Goal: Task Accomplishment & Management: Use online tool/utility

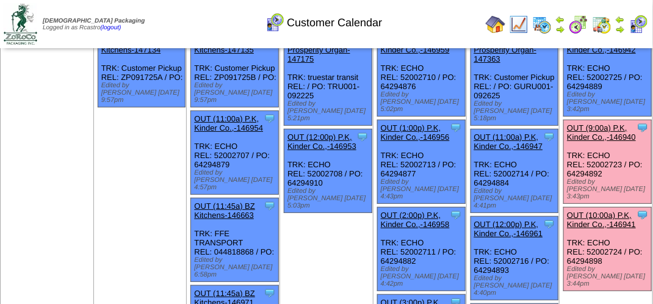
scroll to position [61, 0]
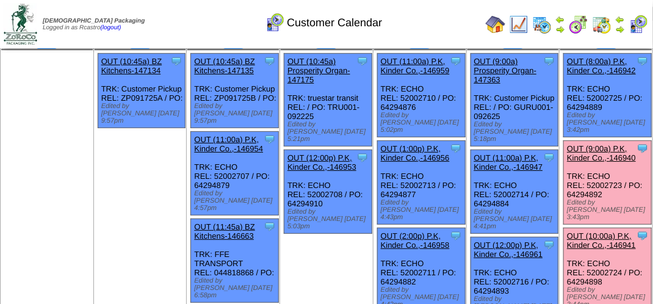
click at [603, 144] on link "OUT (9:00a) P.K, Kinder Co.,-146940" at bounding box center [601, 153] width 69 height 18
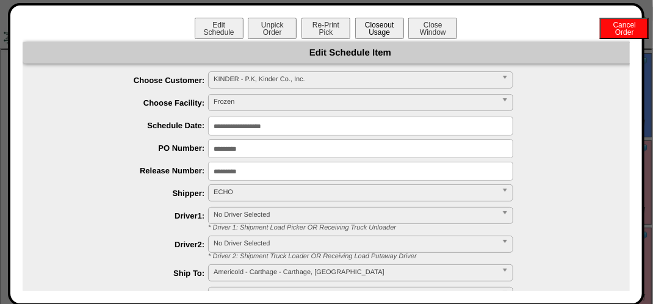
click at [373, 35] on button "Closeout Usage" at bounding box center [379, 28] width 49 height 21
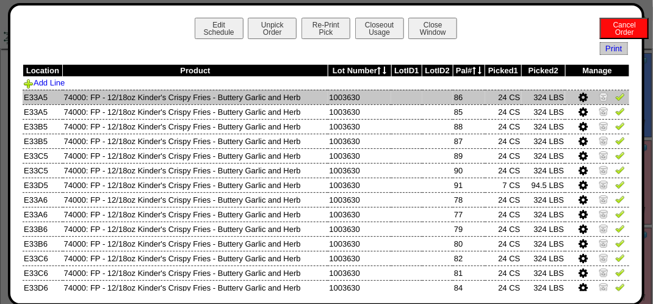
click at [615, 99] on img at bounding box center [620, 97] width 10 height 10
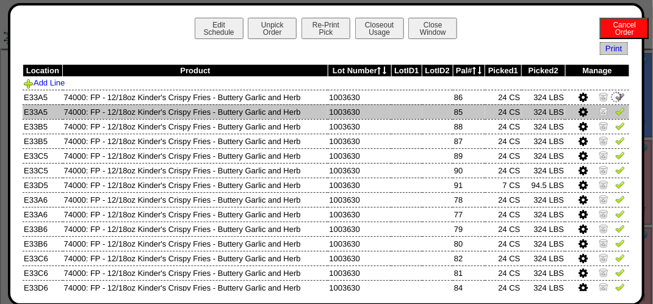
drag, startPoint x: 609, startPoint y: 106, endPoint x: 609, endPoint y: 114, distance: 7.9
click at [615, 109] on img at bounding box center [620, 111] width 10 height 10
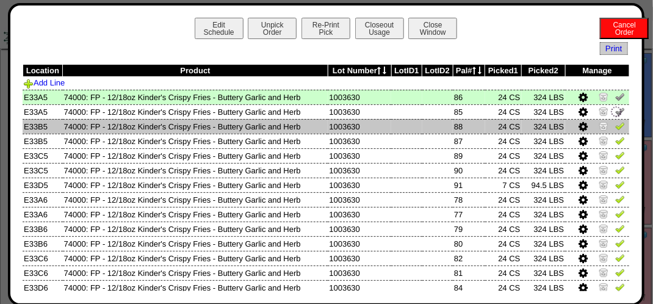
click at [615, 130] on img at bounding box center [620, 126] width 10 height 10
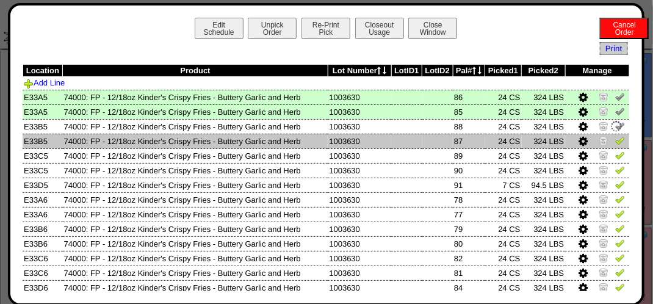
click at [615, 144] on img at bounding box center [620, 140] width 10 height 10
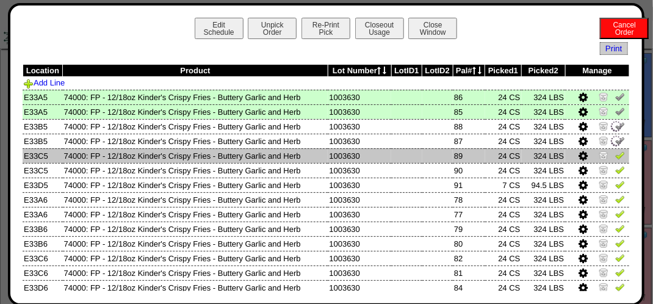
click at [608, 150] on td at bounding box center [597, 155] width 64 height 15
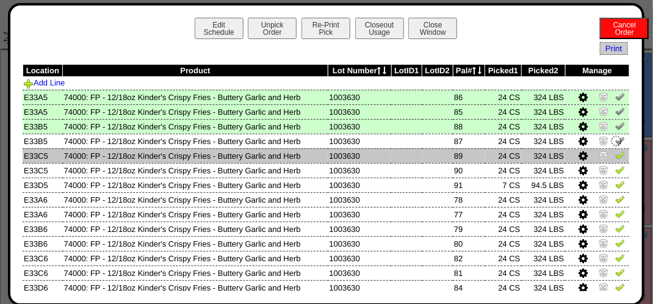
click at [615, 155] on img at bounding box center [620, 155] width 10 height 10
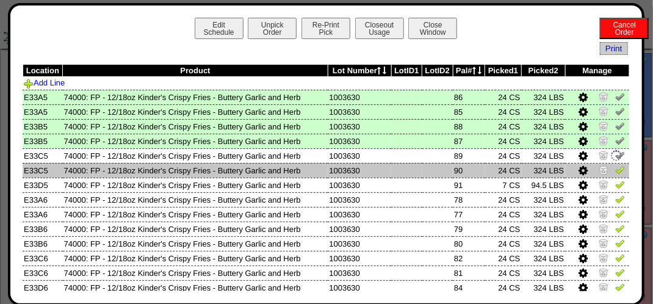
click at [615, 174] on img at bounding box center [620, 170] width 10 height 10
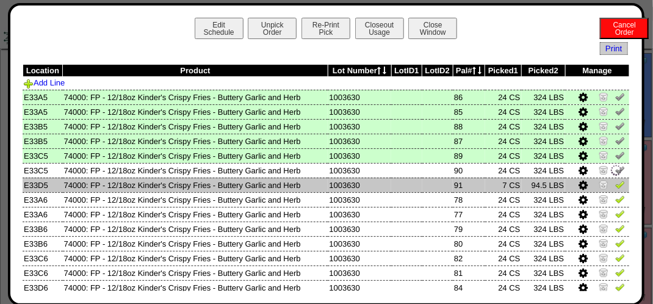
click at [615, 184] on img at bounding box center [620, 184] width 10 height 10
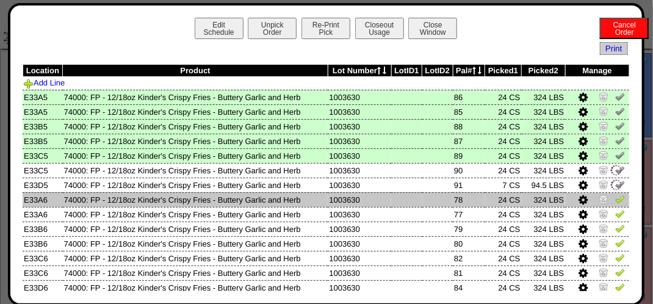
click at [615, 198] on img at bounding box center [620, 199] width 10 height 10
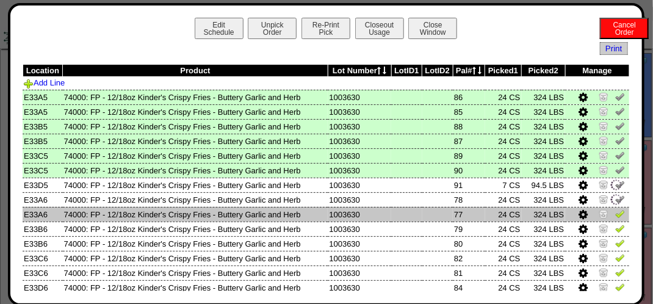
click at [615, 209] on img at bounding box center [620, 214] width 10 height 10
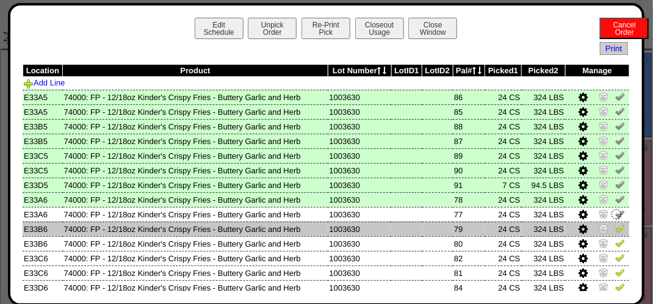
click at [615, 232] on img at bounding box center [620, 228] width 10 height 10
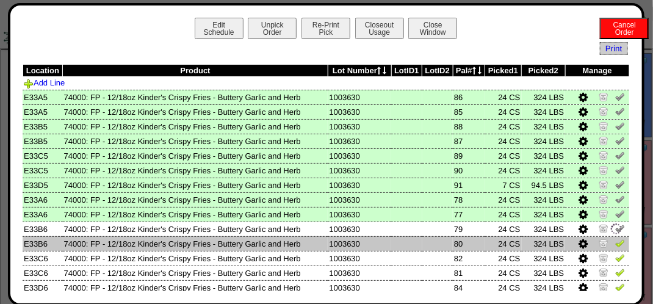
click at [615, 238] on img at bounding box center [620, 243] width 10 height 10
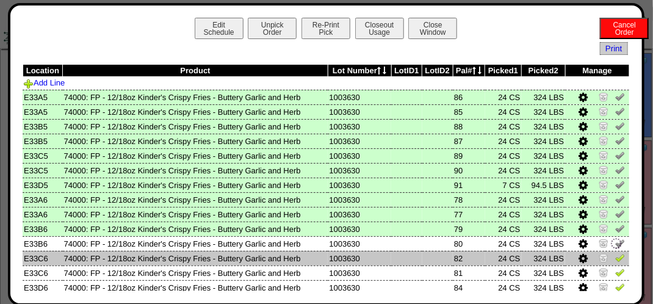
click at [616, 260] on img at bounding box center [620, 258] width 10 height 10
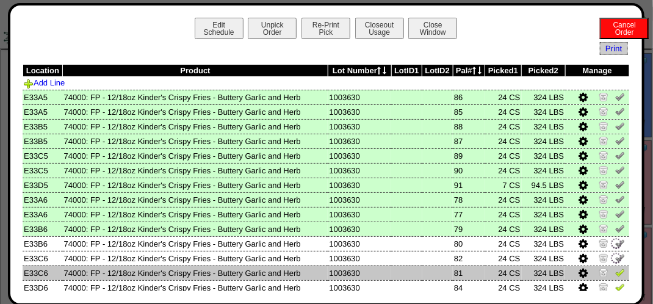
click at [615, 275] on img at bounding box center [620, 272] width 10 height 10
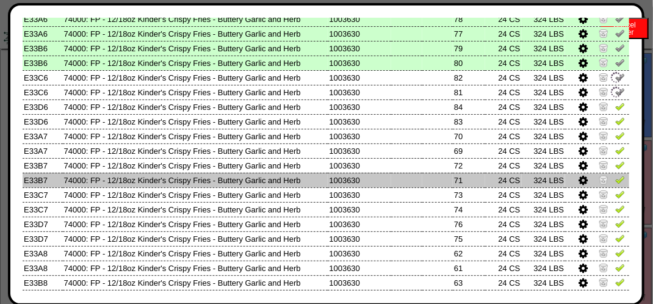
scroll to position [183, 0]
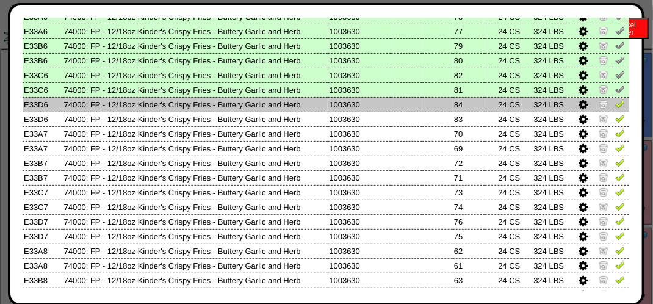
click at [615, 104] on img at bounding box center [620, 104] width 10 height 10
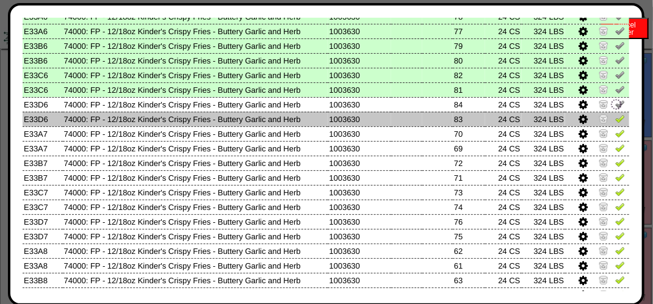
click at [615, 116] on img at bounding box center [620, 118] width 10 height 10
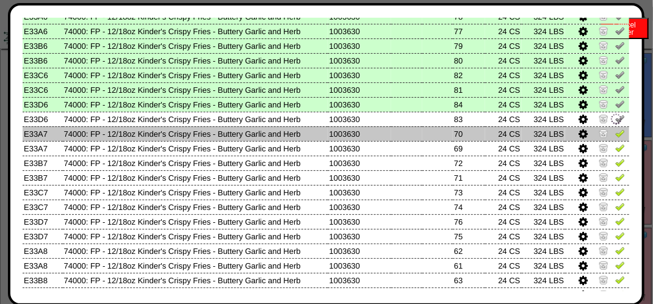
drag, startPoint x: 611, startPoint y: 129, endPoint x: 611, endPoint y: 136, distance: 7.3
click at [615, 129] on img at bounding box center [620, 133] width 10 height 10
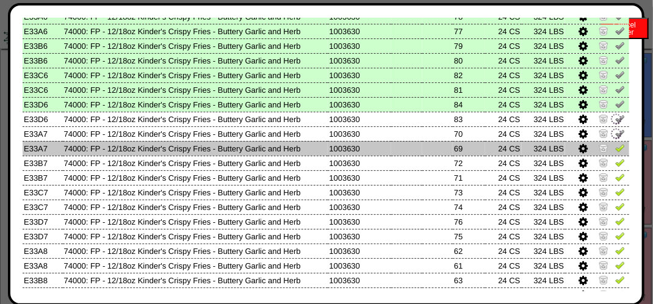
click at [615, 149] on img at bounding box center [620, 148] width 10 height 10
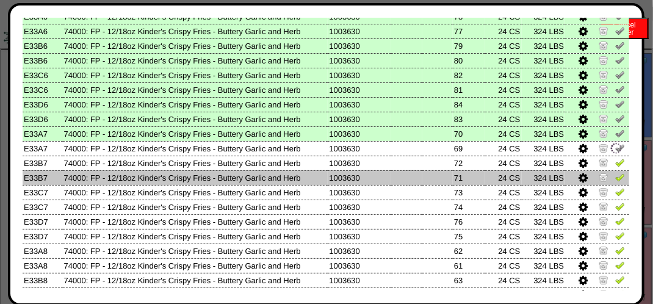
click at [615, 175] on img at bounding box center [620, 177] width 10 height 10
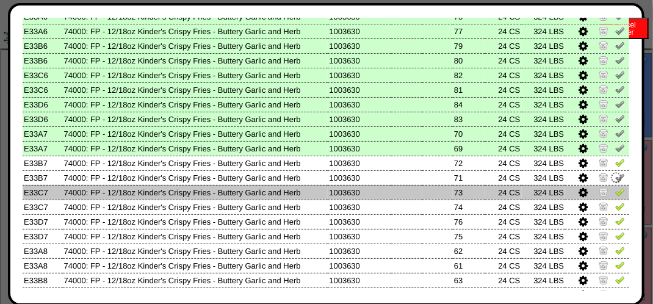
click at [615, 192] on img at bounding box center [620, 192] width 10 height 10
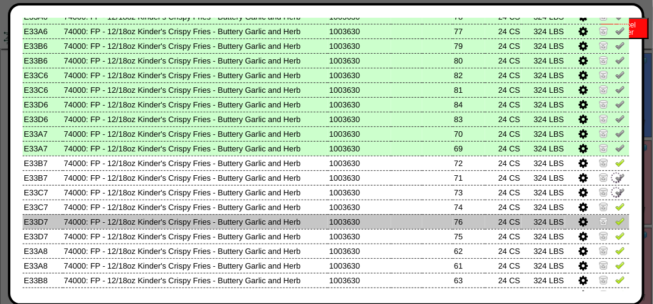
drag, startPoint x: 612, startPoint y: 207, endPoint x: 615, endPoint y: 223, distance: 16.8
click at [615, 208] on img at bounding box center [620, 206] width 10 height 10
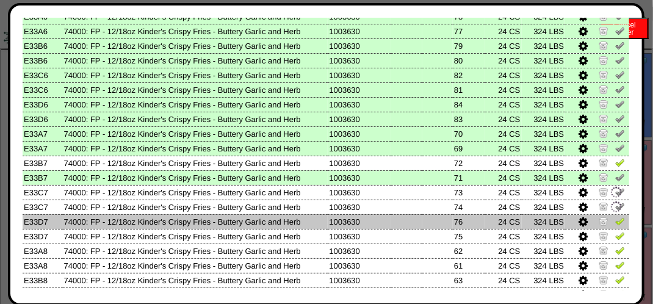
click at [615, 226] on link at bounding box center [620, 222] width 10 height 9
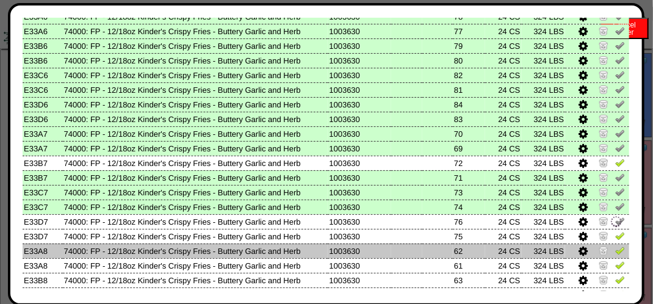
click at [615, 250] on img at bounding box center [620, 250] width 10 height 10
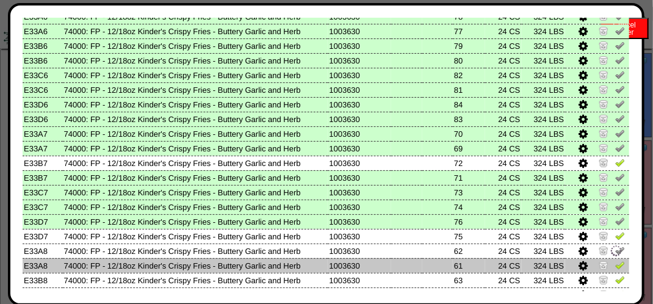
click at [615, 264] on img at bounding box center [620, 265] width 10 height 10
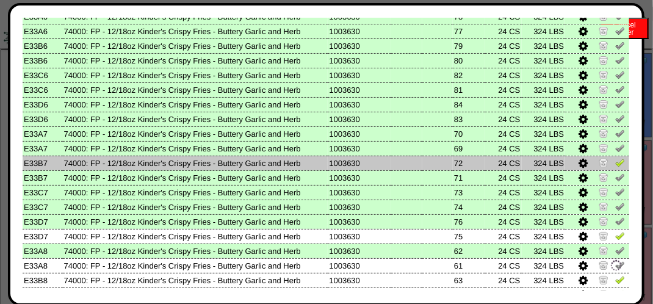
click at [615, 167] on img at bounding box center [620, 162] width 10 height 10
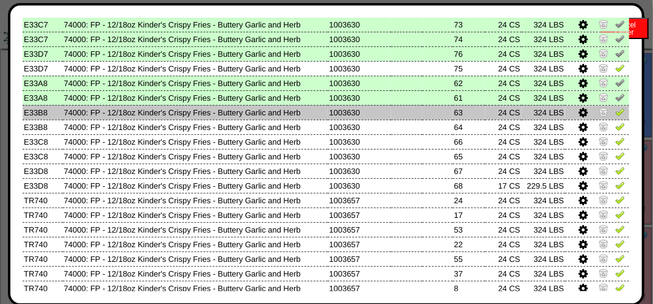
scroll to position [366, 0]
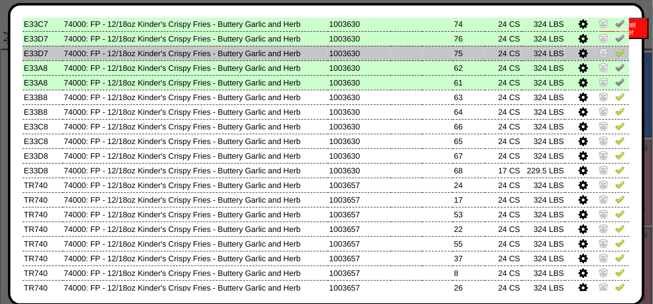
click at [615, 53] on img at bounding box center [620, 53] width 10 height 10
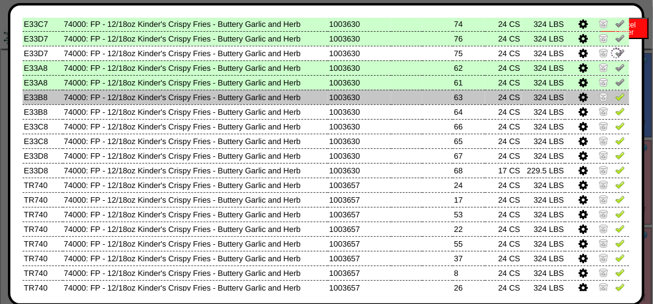
click at [615, 96] on img at bounding box center [620, 97] width 10 height 10
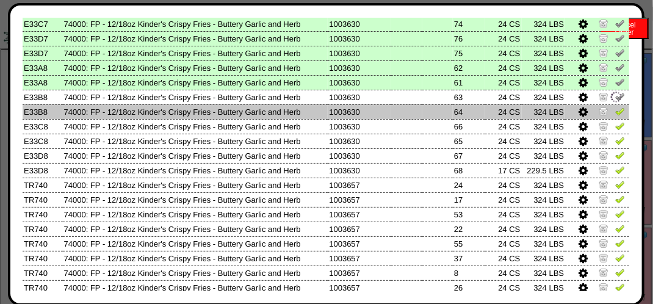
click at [615, 109] on img at bounding box center [620, 111] width 10 height 10
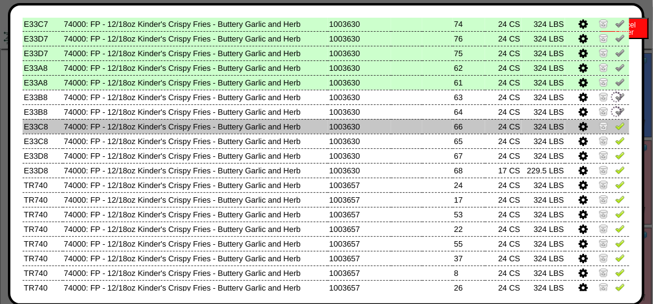
click at [615, 125] on img at bounding box center [620, 126] width 10 height 10
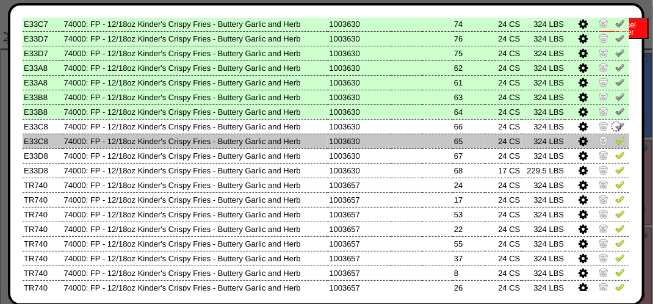
click at [615, 146] on link at bounding box center [620, 142] width 10 height 9
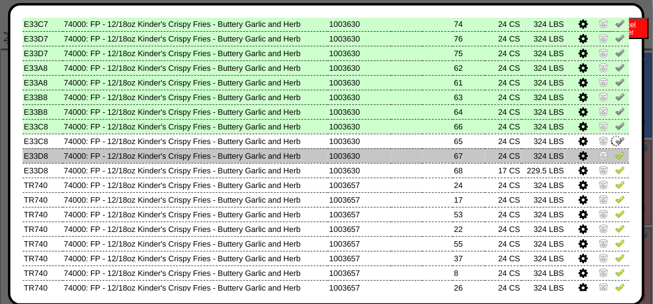
click at [615, 153] on img at bounding box center [620, 155] width 10 height 10
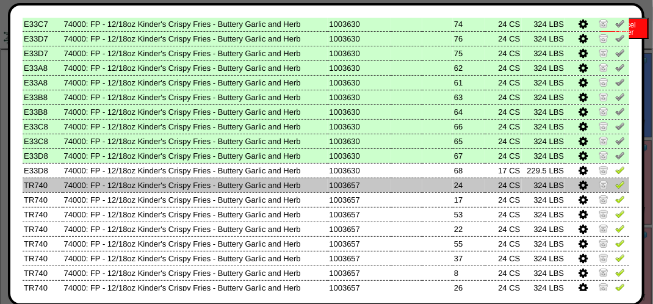
click at [615, 184] on img at bounding box center [620, 184] width 10 height 10
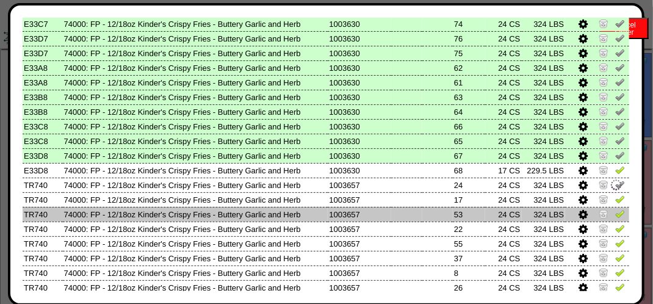
drag, startPoint x: 612, startPoint y: 201, endPoint x: 612, endPoint y: 208, distance: 6.7
click at [615, 202] on img at bounding box center [620, 199] width 10 height 10
click at [615, 215] on img at bounding box center [620, 214] width 10 height 10
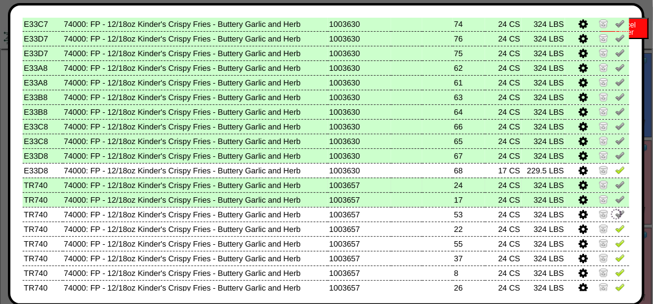
drag, startPoint x: 609, startPoint y: 171, endPoint x: 602, endPoint y: 181, distance: 12.4
click at [615, 170] on img at bounding box center [620, 170] width 10 height 10
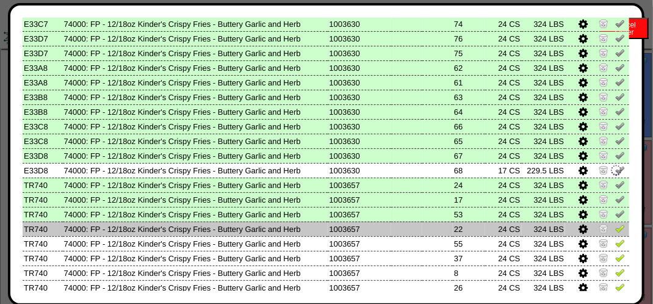
click at [615, 224] on img at bounding box center [620, 228] width 10 height 10
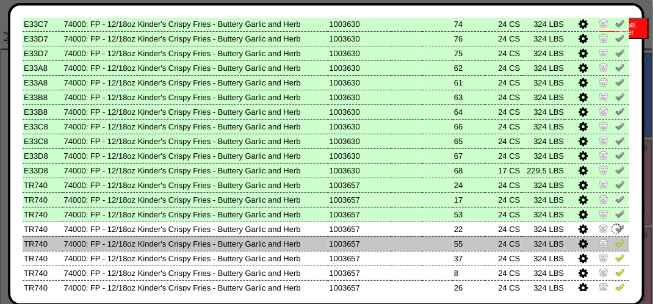
click at [615, 241] on img at bounding box center [620, 243] width 10 height 10
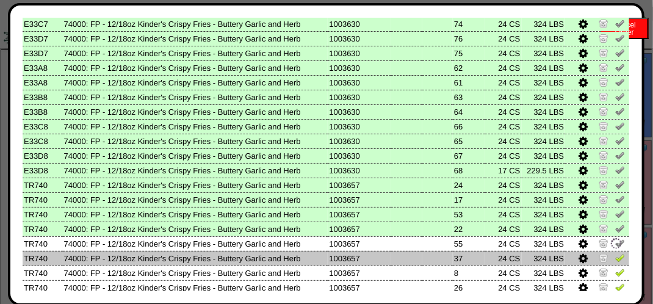
click at [615, 262] on img at bounding box center [620, 258] width 10 height 10
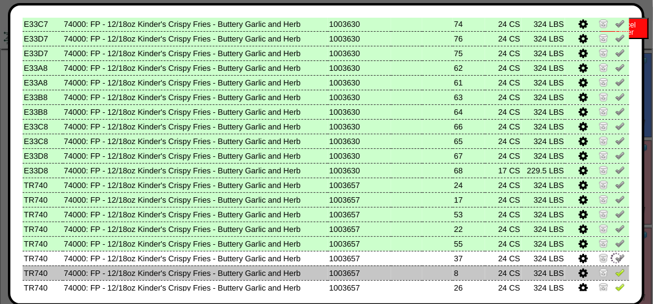
click at [615, 268] on img at bounding box center [620, 272] width 10 height 10
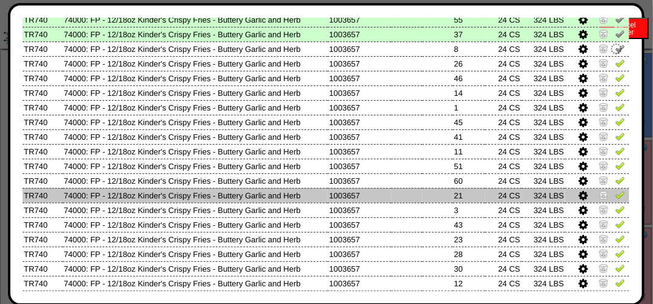
scroll to position [610, 0]
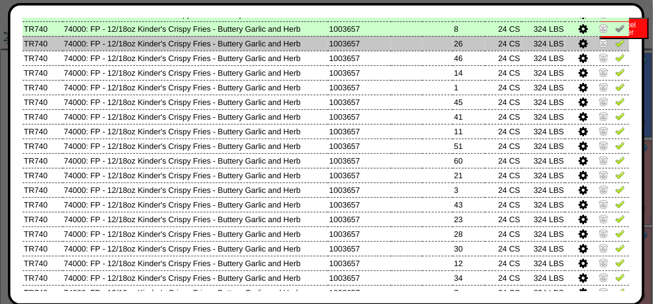
click at [615, 47] on img at bounding box center [620, 43] width 10 height 10
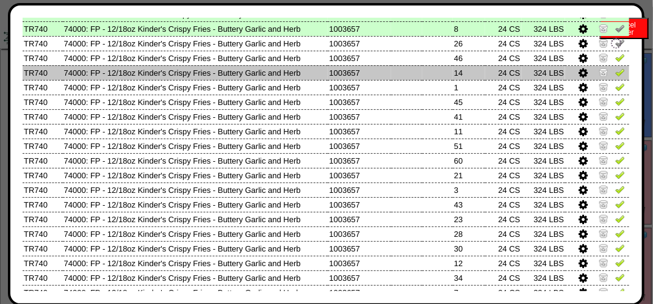
drag, startPoint x: 609, startPoint y: 56, endPoint x: 612, endPoint y: 69, distance: 13.2
click at [615, 57] on img at bounding box center [620, 57] width 10 height 10
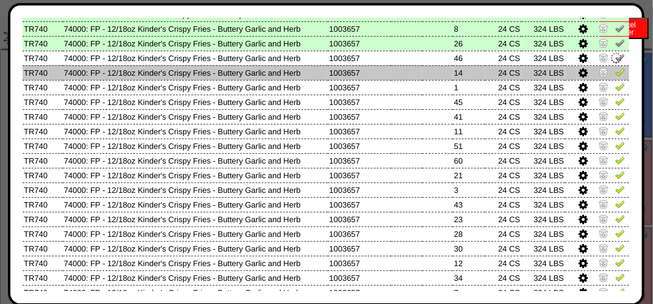
click at [615, 72] on img at bounding box center [620, 72] width 10 height 10
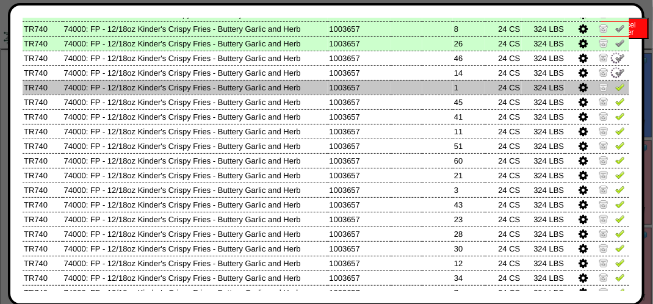
click at [615, 87] on img at bounding box center [620, 87] width 10 height 10
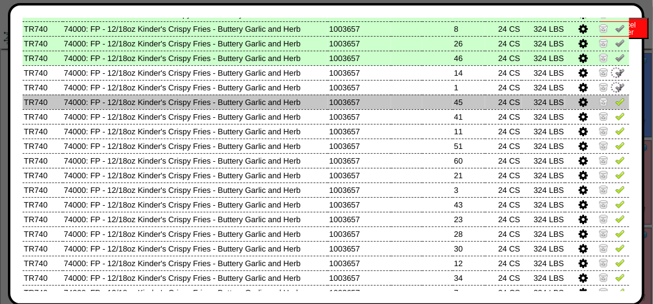
click at [615, 101] on img at bounding box center [620, 101] width 10 height 10
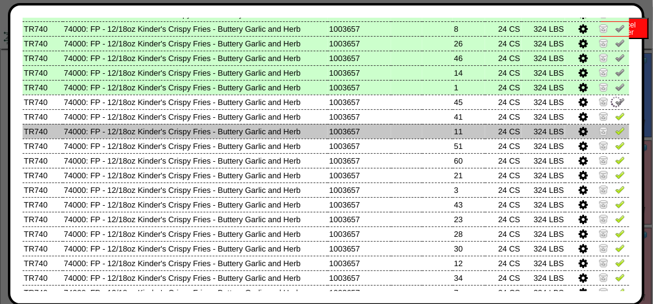
click at [615, 132] on img at bounding box center [620, 131] width 10 height 10
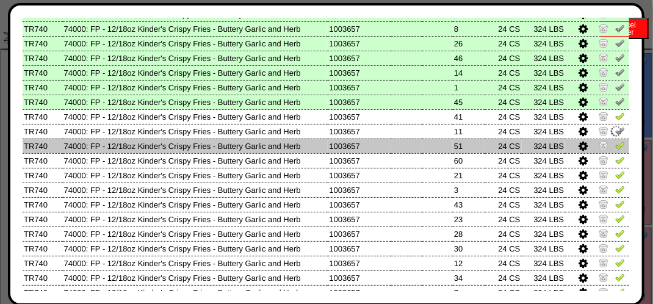
click at [615, 145] on img at bounding box center [620, 145] width 10 height 10
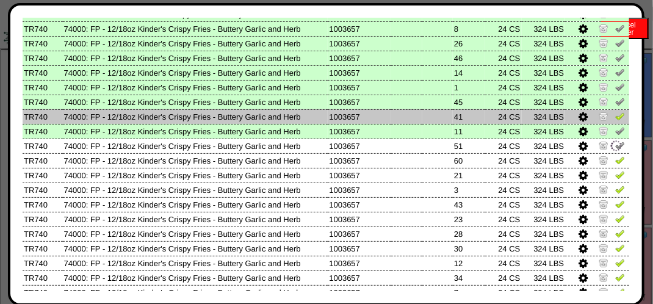
click at [615, 116] on img at bounding box center [620, 116] width 10 height 10
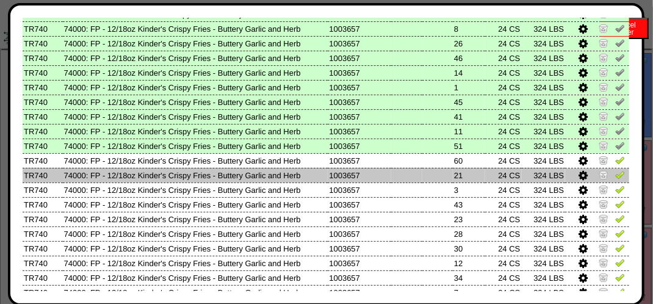
click at [615, 171] on img at bounding box center [620, 175] width 10 height 10
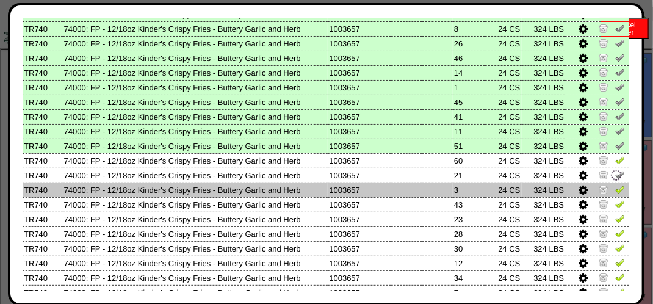
click at [615, 186] on img at bounding box center [620, 189] width 10 height 10
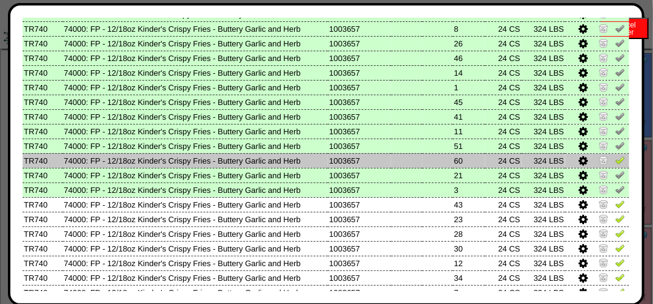
click at [615, 159] on img at bounding box center [620, 160] width 10 height 10
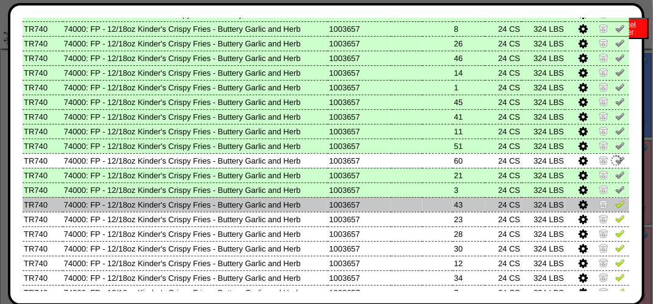
click at [615, 206] on img at bounding box center [620, 204] width 10 height 10
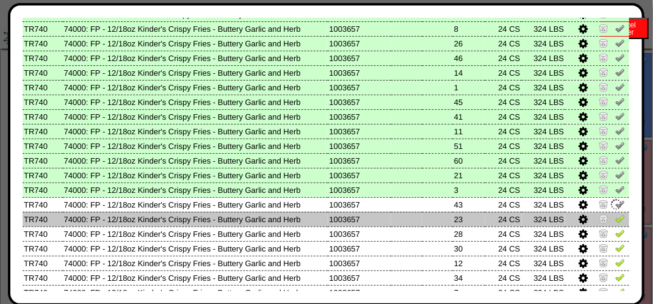
click at [615, 215] on img at bounding box center [620, 219] width 10 height 10
click at [612, 226] on td at bounding box center [597, 219] width 64 height 15
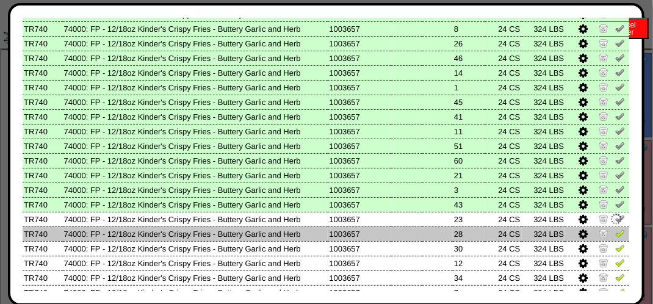
click at [615, 228] on img at bounding box center [620, 233] width 10 height 10
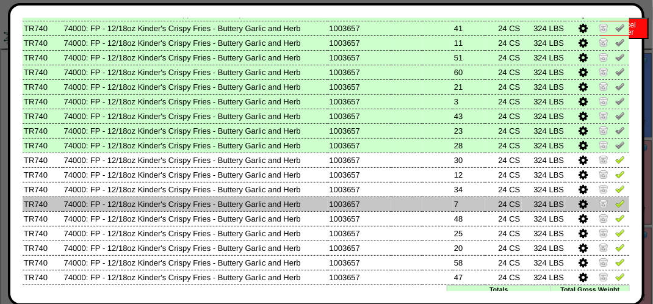
scroll to position [725, 0]
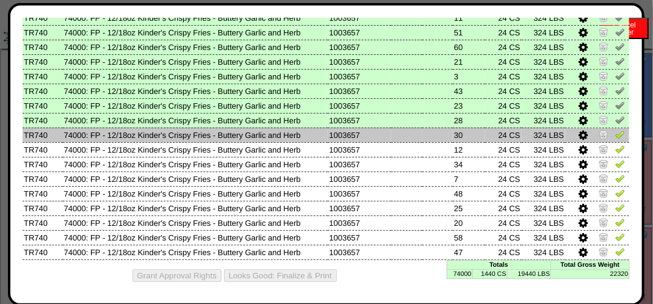
click at [615, 133] on img at bounding box center [620, 134] width 10 height 10
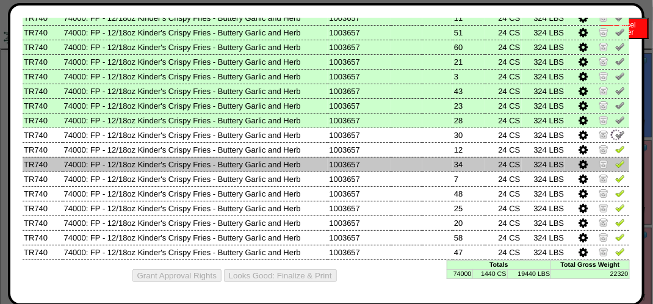
click at [615, 160] on img at bounding box center [620, 164] width 10 height 10
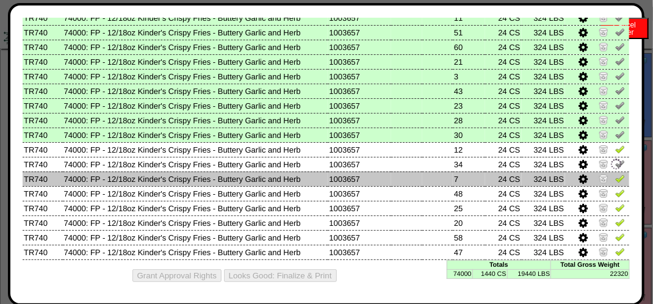
click at [615, 174] on img at bounding box center [620, 178] width 10 height 10
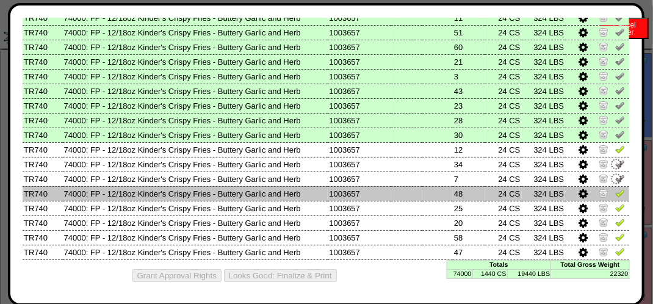
click at [615, 188] on img at bounding box center [620, 193] width 10 height 10
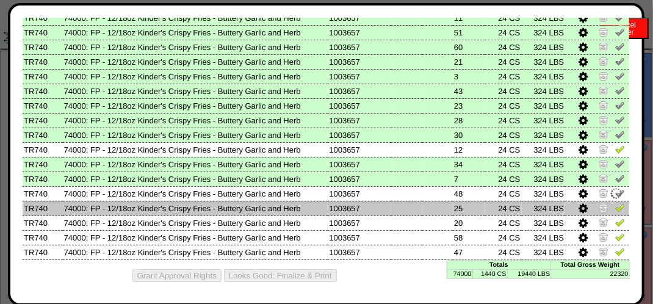
click at [615, 204] on img at bounding box center [620, 208] width 10 height 10
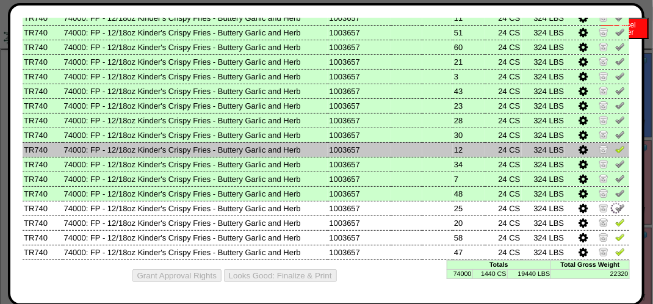
click at [615, 146] on img at bounding box center [620, 149] width 10 height 10
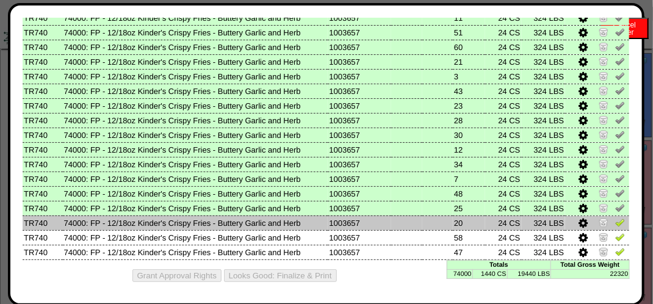
click at [615, 218] on img at bounding box center [620, 222] width 10 height 10
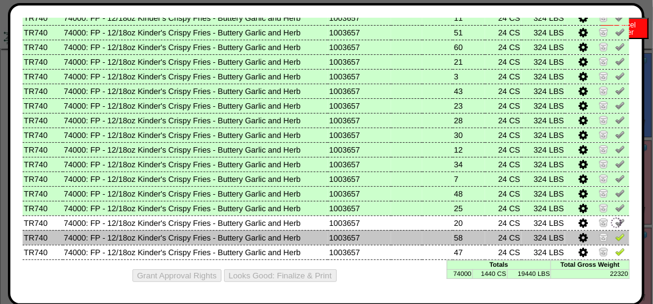
click at [615, 232] on img at bounding box center [620, 237] width 10 height 10
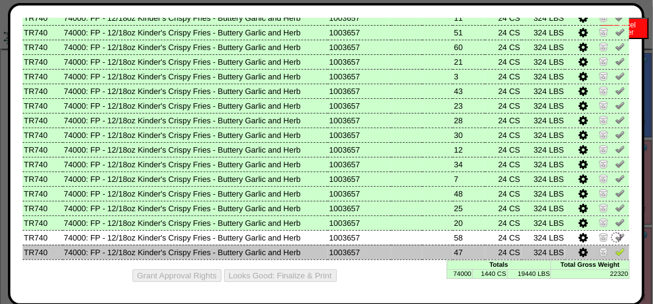
click at [615, 246] on img at bounding box center [620, 251] width 10 height 10
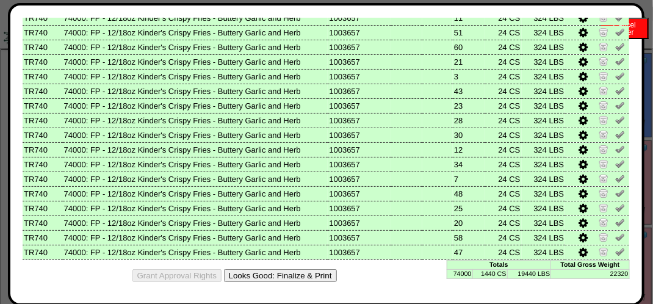
click at [303, 277] on button "Looks Good: Finalize & Print" at bounding box center [280, 275] width 113 height 13
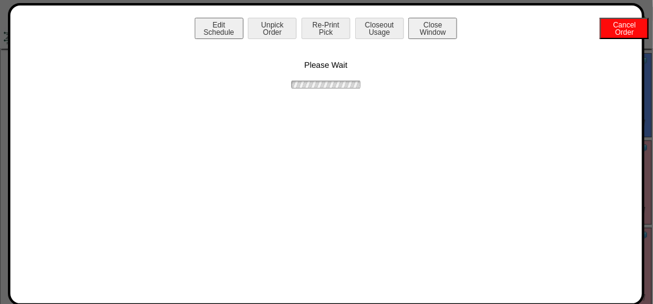
scroll to position [0, 0]
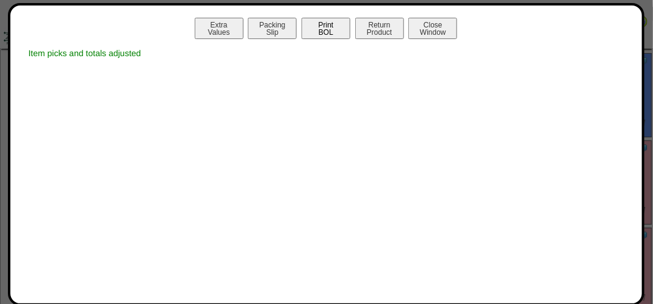
click at [337, 32] on button "Print BOL" at bounding box center [325, 28] width 49 height 21
